Goal: Task Accomplishment & Management: Manage account settings

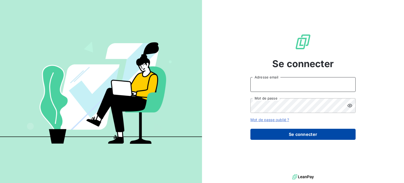
type input "[EMAIL_ADDRESS][DOMAIN_NAME]"
click at [312, 134] on button "Se connecter" at bounding box center [303, 134] width 105 height 11
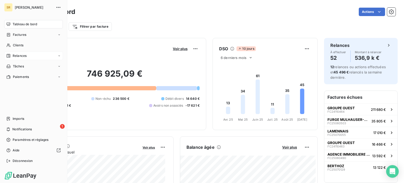
click at [15, 54] on span "Relances" at bounding box center [20, 55] width 14 height 5
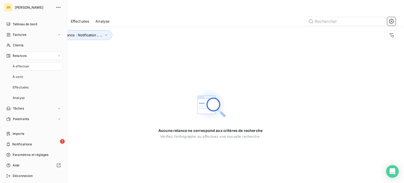
click at [23, 67] on span "À effectuer" at bounding box center [21, 66] width 17 height 5
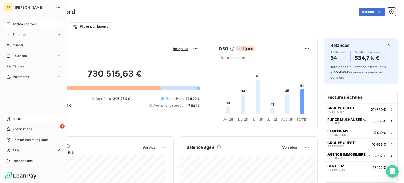
click at [18, 117] on span "Imports" at bounding box center [19, 118] width 12 height 5
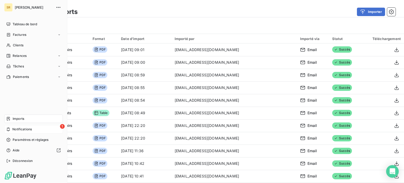
click at [28, 127] on span "Notifications" at bounding box center [21, 129] width 19 height 5
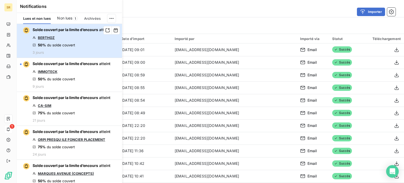
click at [65, 31] on span "Solde couvert par la limite d’encours" at bounding box center [66, 29] width 66 height 4
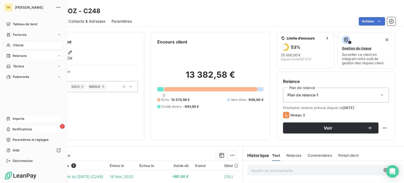
click at [13, 56] on span "Relances" at bounding box center [20, 55] width 14 height 5
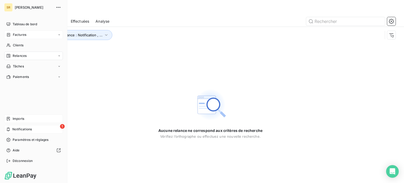
click at [17, 34] on span "Factures" at bounding box center [19, 34] width 13 height 5
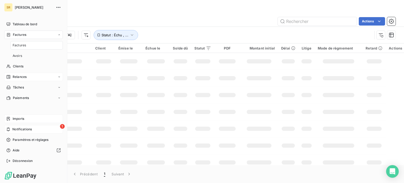
click at [27, 47] on div "Factures" at bounding box center [37, 45] width 52 height 8
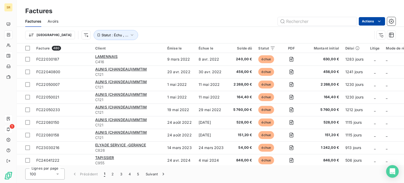
click at [367, 22] on html "SR 1 Factures Factures Avoirs Actions Trier Statut : Échu , ... Facture 480 Cli…" at bounding box center [202, 91] width 404 height 183
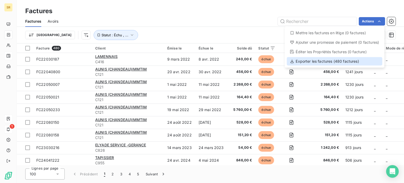
click at [336, 60] on div "Exporter les factures (480 factures)" at bounding box center [335, 61] width 96 height 8
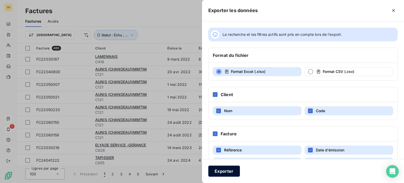
click at [227, 171] on button "Exporter" at bounding box center [224, 171] width 32 height 11
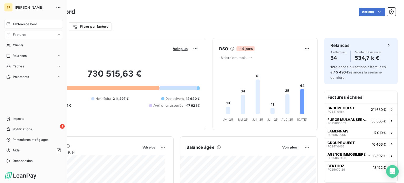
click at [18, 36] on span "Factures" at bounding box center [19, 34] width 13 height 5
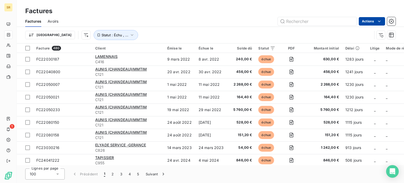
click at [368, 22] on html "SR 1 Factures Factures Avoirs Actions Trier Statut : Échu , ... Facture 480 Cli…" at bounding box center [202, 91] width 404 height 183
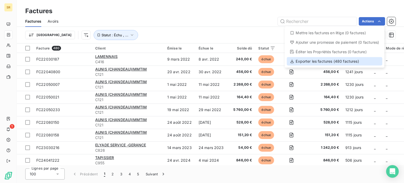
click at [338, 60] on div "Exporter les factures (480 factures)" at bounding box center [335, 61] width 96 height 8
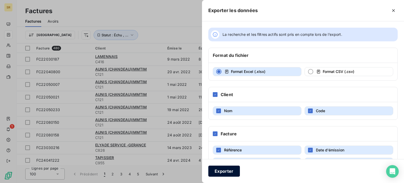
click at [223, 170] on button "Exporter" at bounding box center [224, 171] width 32 height 11
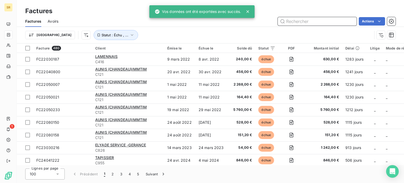
click at [302, 22] on input "text" at bounding box center [317, 21] width 79 height 8
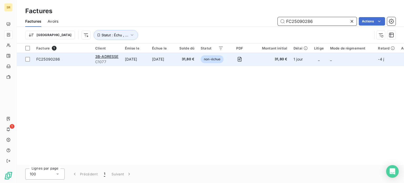
type input "FC25090286"
click at [43, 58] on span "FC25090286" at bounding box center [48, 59] width 24 height 4
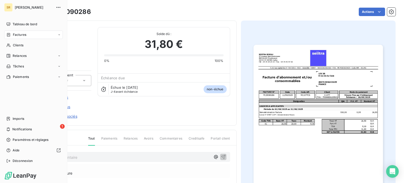
click at [17, 33] on span "Factures" at bounding box center [19, 34] width 13 height 5
click at [20, 34] on span "Factures" at bounding box center [19, 34] width 13 height 5
click at [23, 21] on div "Tableau de bord" at bounding box center [33, 24] width 59 height 8
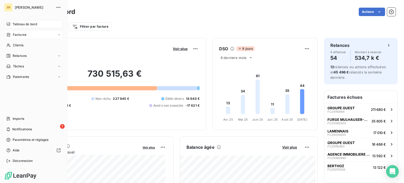
click at [18, 36] on span "Factures" at bounding box center [19, 34] width 13 height 5
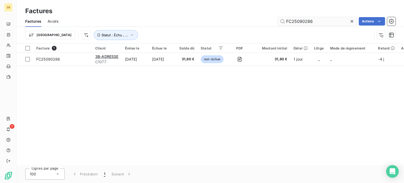
click at [316, 21] on input "FC25090286" at bounding box center [317, 21] width 79 height 8
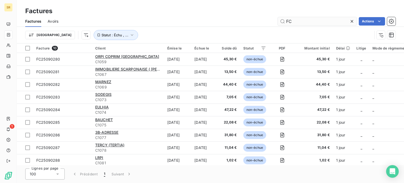
type input "F"
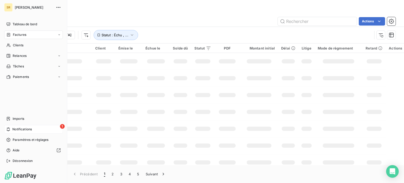
click at [15, 127] on span "Notifications" at bounding box center [21, 129] width 19 height 5
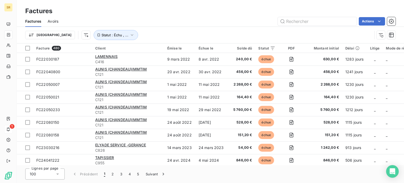
click at [176, 18] on div "Actions" at bounding box center [230, 21] width 331 height 8
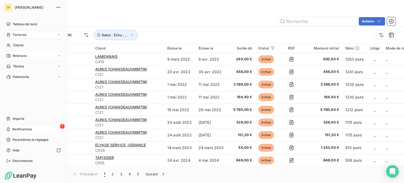
click at [17, 56] on span "Relances" at bounding box center [20, 55] width 14 height 5
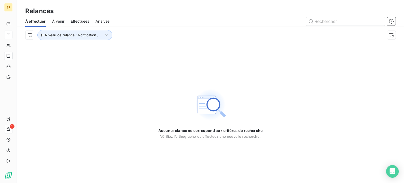
click at [61, 20] on span "À venir" at bounding box center [58, 21] width 12 height 5
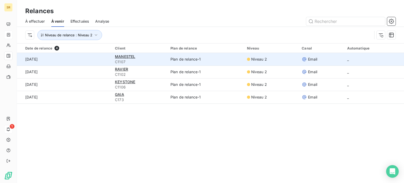
drag, startPoint x: 44, startPoint y: 64, endPoint x: 124, endPoint y: 53, distance: 80.2
click at [121, 52] on table "Date de relance 4 Client Plan de relance Niveau Canal Automatique 14 sept. 2025…" at bounding box center [210, 73] width 387 height 60
click at [125, 58] on span "MANESTEL" at bounding box center [125, 56] width 20 height 4
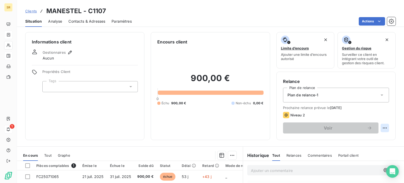
click at [383, 126] on html "SR 1 Clients MANESTEL - C1107 Situation Analyse Contacts & Adresses Paramètres …" at bounding box center [202, 91] width 404 height 183
click at [368, 139] on div "Replanifier cette action" at bounding box center [359, 139] width 47 height 8
select select "8"
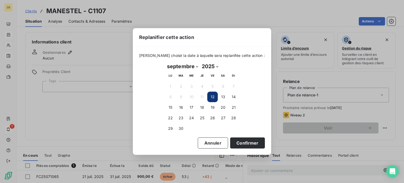
click at [212, 97] on button "12" at bounding box center [212, 97] width 11 height 11
click at [236, 144] on button "Confirmer" at bounding box center [247, 142] width 35 height 11
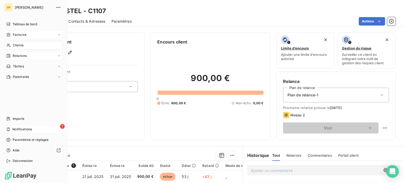
click at [21, 36] on span "Factures" at bounding box center [19, 34] width 13 height 5
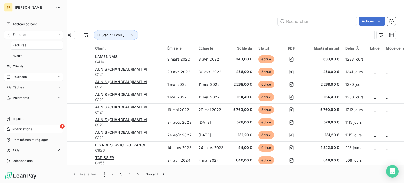
click at [16, 74] on span "Relances" at bounding box center [20, 76] width 14 height 5
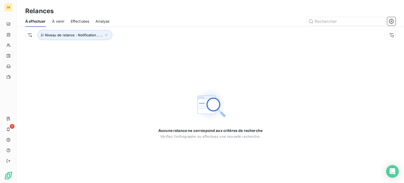
click at [59, 22] on span "À venir" at bounding box center [58, 21] width 12 height 5
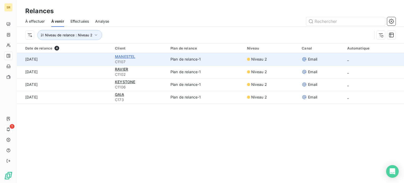
click at [120, 57] on span "MANESTEL" at bounding box center [125, 56] width 20 height 4
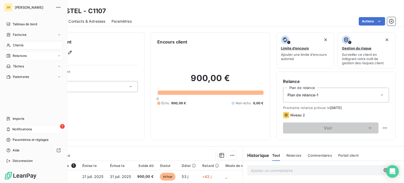
click at [14, 56] on span "Relances" at bounding box center [20, 55] width 14 height 5
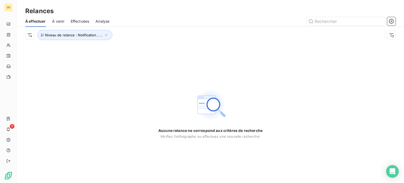
click at [60, 21] on span "À venir" at bounding box center [58, 21] width 12 height 5
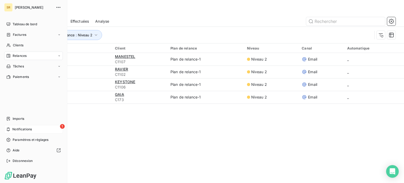
click at [22, 56] on span "Relances" at bounding box center [20, 55] width 14 height 5
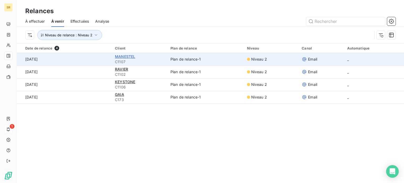
click at [119, 58] on span "MANESTEL" at bounding box center [125, 56] width 20 height 4
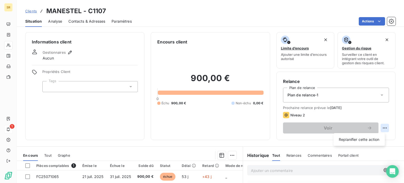
click at [382, 128] on html "SR 1 Clients MANESTEL - C1107 Situation Analyse Contacts & Adresses Paramètres …" at bounding box center [202, 91] width 404 height 183
click at [356, 138] on div "Replanifier cette action" at bounding box center [359, 139] width 47 height 8
select select "8"
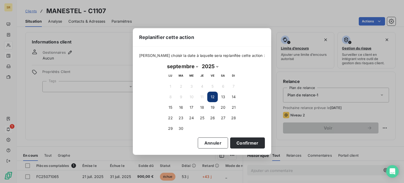
click at [214, 96] on button "12" at bounding box center [212, 97] width 11 height 11
click at [214, 97] on button "12" at bounding box center [212, 97] width 11 height 11
click at [239, 143] on button "Confirmer" at bounding box center [247, 142] width 35 height 11
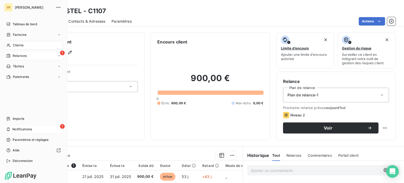
click at [13, 54] on span "Relances" at bounding box center [20, 55] width 14 height 5
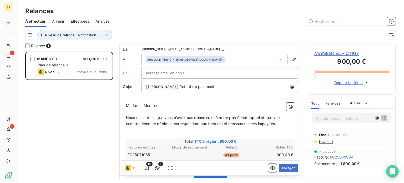
scroll to position [127, 84]
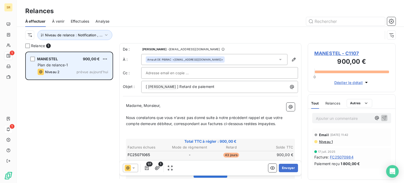
click at [62, 69] on div "Niveau 2 prévue aujourd’hui" at bounding box center [73, 72] width 71 height 6
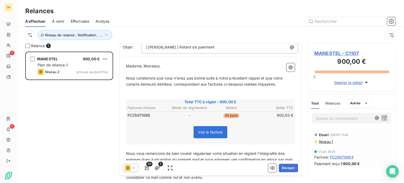
scroll to position [0, 0]
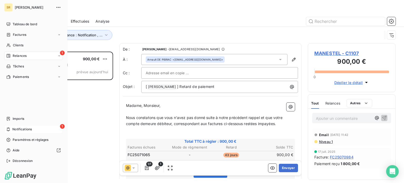
click at [15, 54] on span "Relances" at bounding box center [20, 55] width 14 height 5
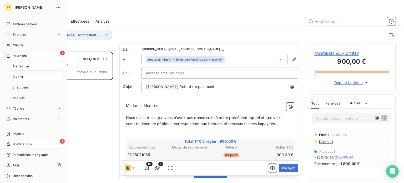
click at [21, 78] on span "À venir" at bounding box center [18, 76] width 11 height 5
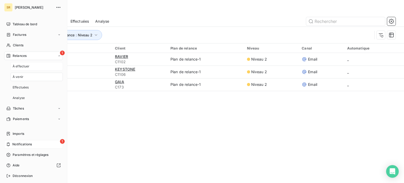
click at [24, 67] on span "À effectuer" at bounding box center [21, 66] width 17 height 5
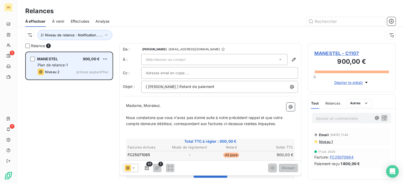
click at [62, 71] on div "Niveau 2 prévue aujourd’hui" at bounding box center [73, 72] width 71 height 6
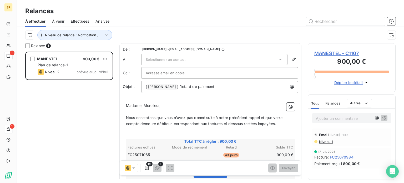
click at [182, 61] on span "Sélectionner un contact" at bounding box center [166, 59] width 40 height 4
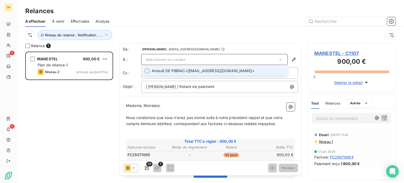
click at [181, 70] on span "Arnault DE PIBRAC" at bounding box center [168, 70] width 33 height 5
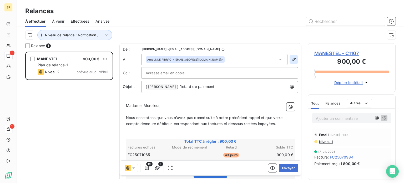
click at [292, 59] on icon "button" at bounding box center [294, 60] width 4 height 4
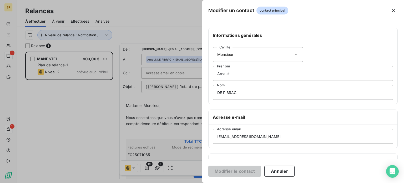
click at [328, 168] on div "Modifier le contact Annuler" at bounding box center [303, 171] width 202 height 24
click at [57, 116] on div at bounding box center [202, 91] width 404 height 183
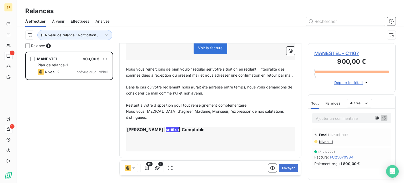
scroll to position [124, 0]
click at [284, 168] on button "Envoyer" at bounding box center [288, 168] width 19 height 8
